Goal: Task Accomplishment & Management: Manage account settings

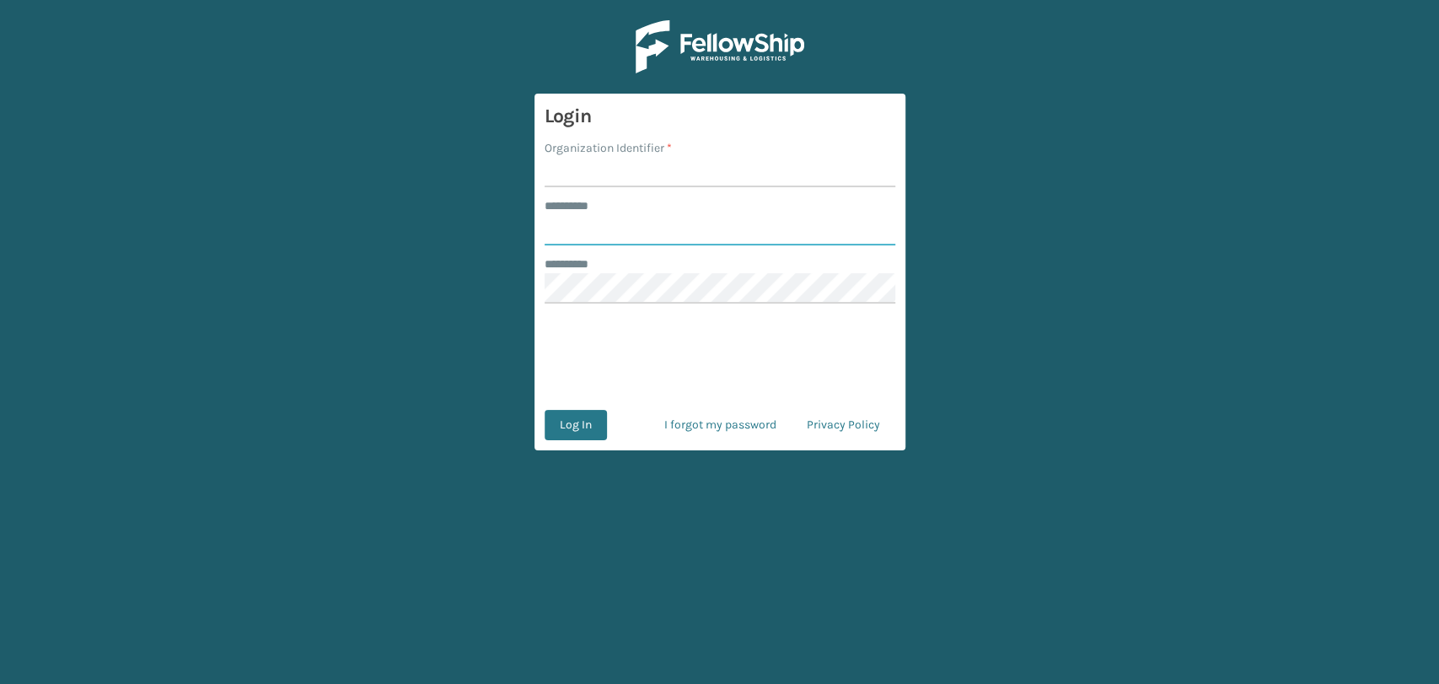
type input "********"
click at [558, 167] on input "Organization Identifier *" at bounding box center [720, 172] width 351 height 30
type input "SuperAdminOrganization"
click at [583, 427] on button "Log In" at bounding box center [576, 425] width 62 height 30
